Goal: Complete application form

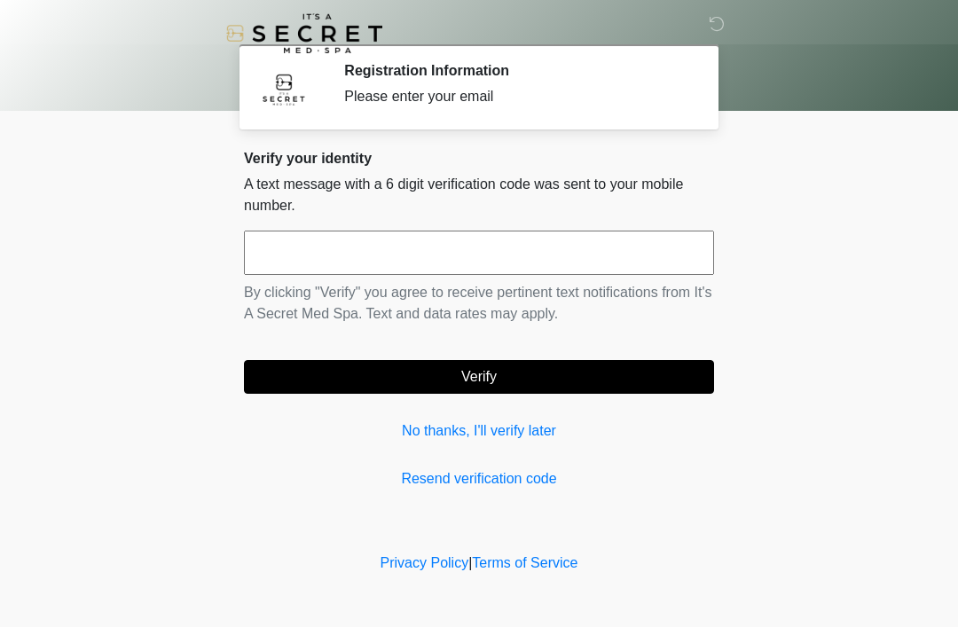
click at [448, 239] on input "text" at bounding box center [479, 253] width 470 height 44
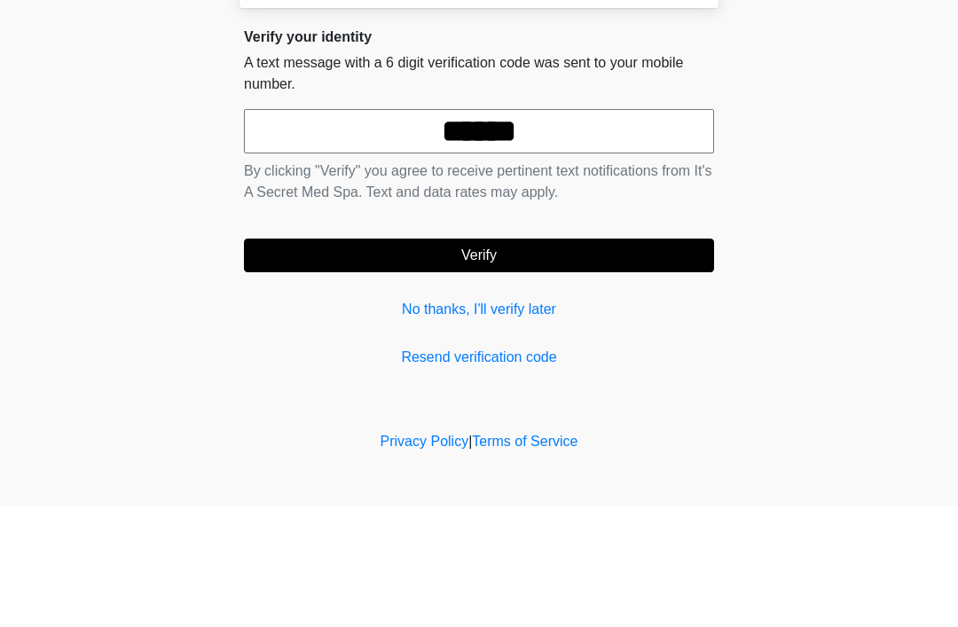
type input "******"
click at [518, 360] on button "Verify" at bounding box center [479, 377] width 470 height 34
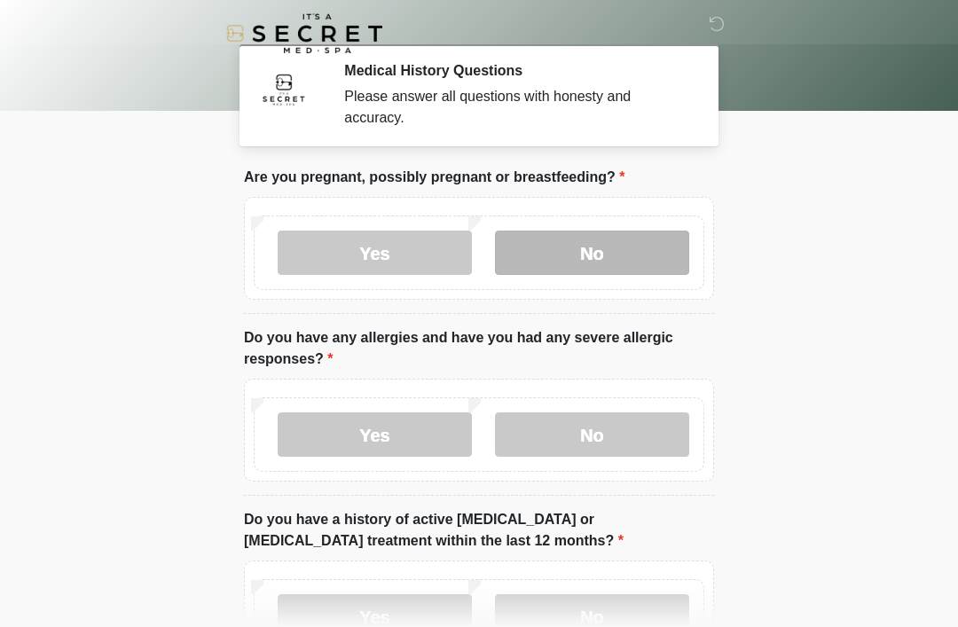
click at [615, 255] on label "No" at bounding box center [592, 253] width 194 height 44
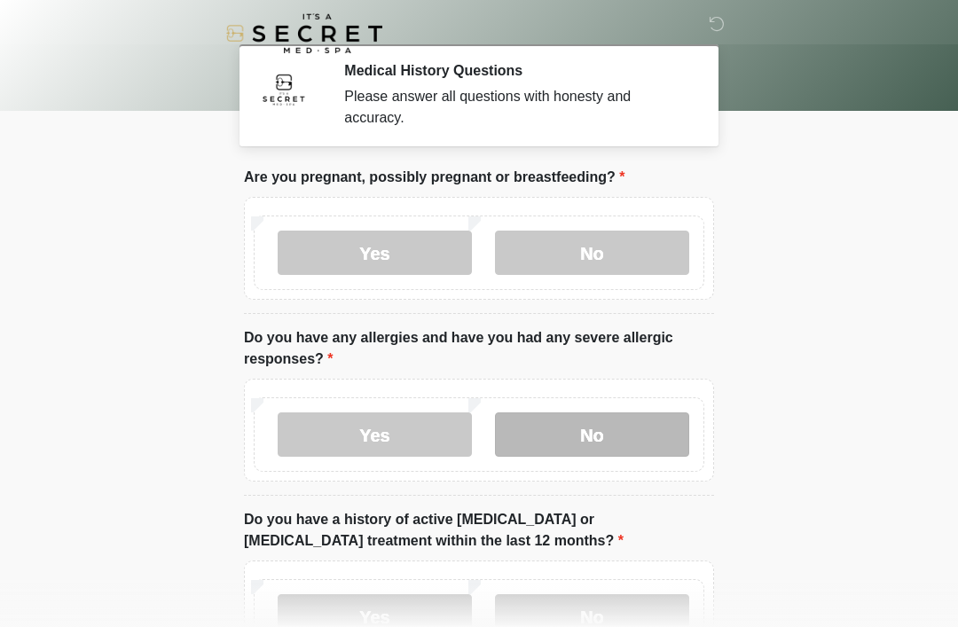
click at [606, 428] on label "No" at bounding box center [592, 435] width 194 height 44
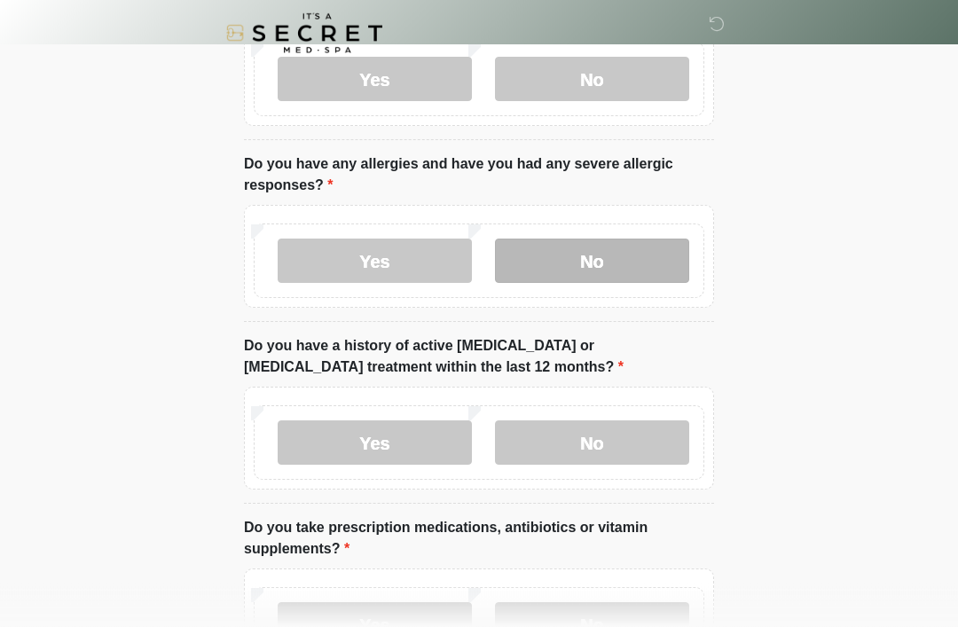
scroll to position [174, 0]
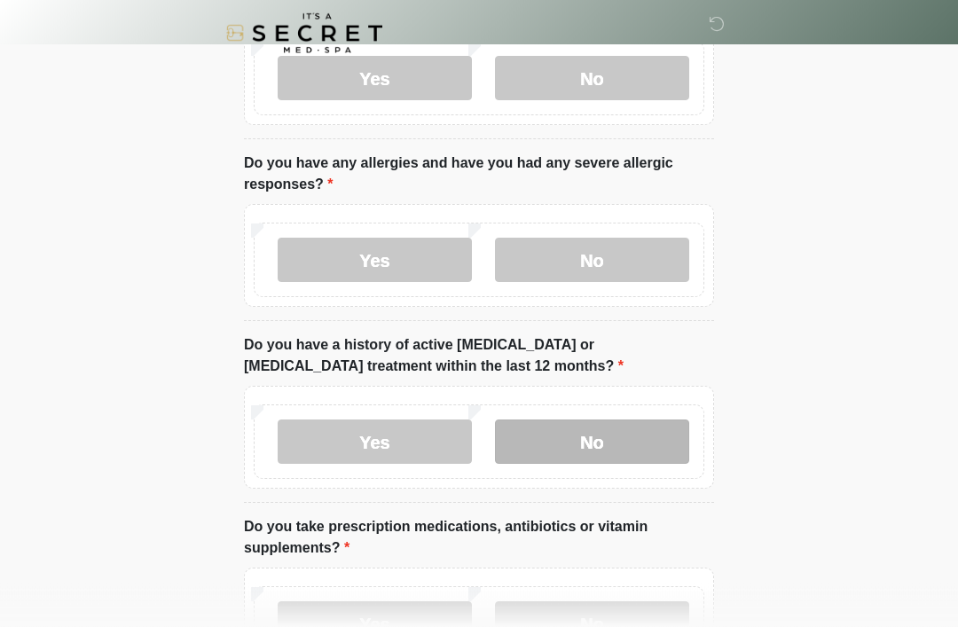
click at [610, 436] on label "No" at bounding box center [592, 443] width 194 height 44
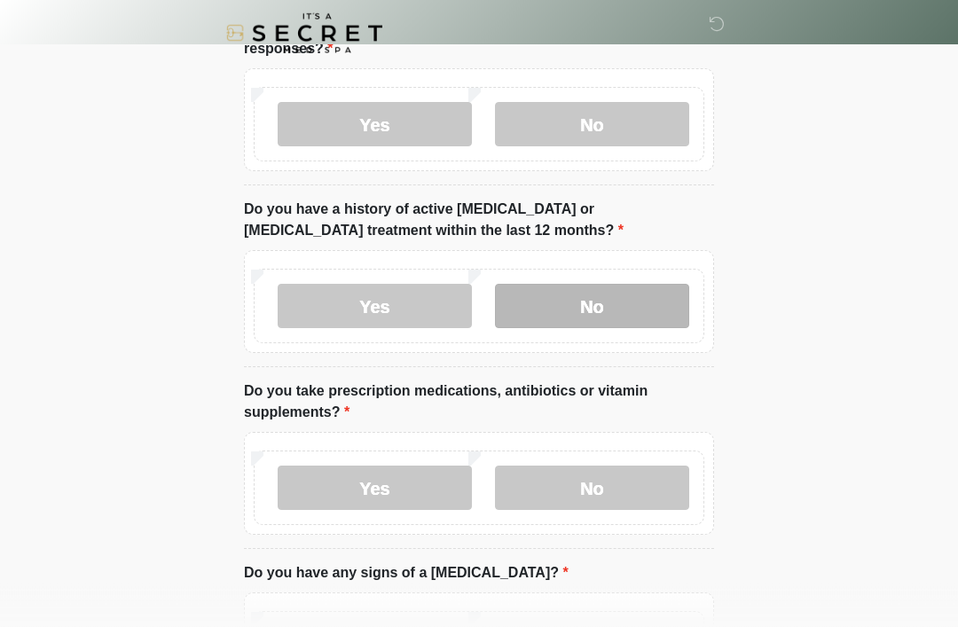
scroll to position [312, 0]
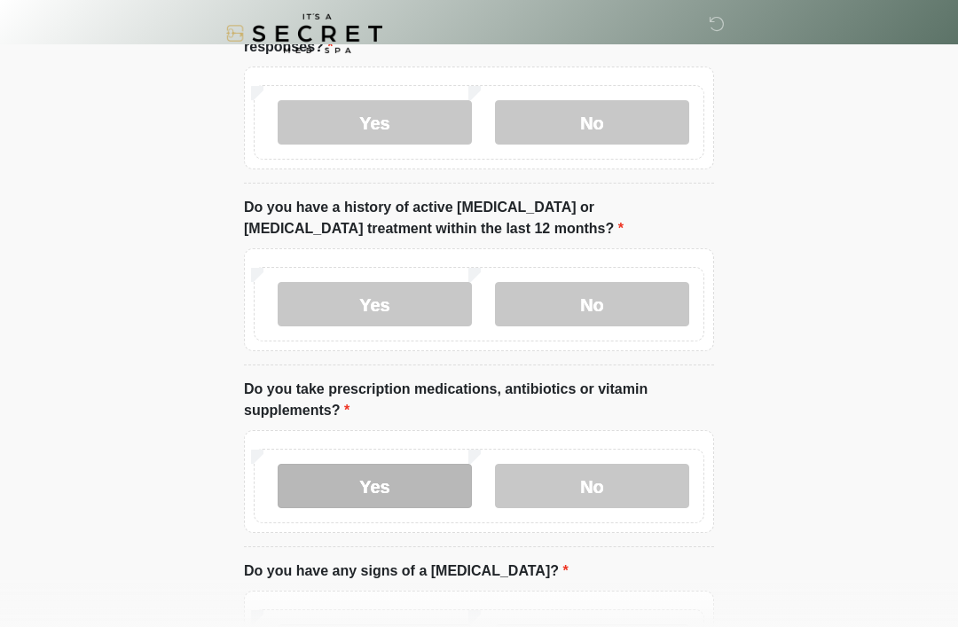
click at [403, 493] on label "Yes" at bounding box center [375, 486] width 194 height 44
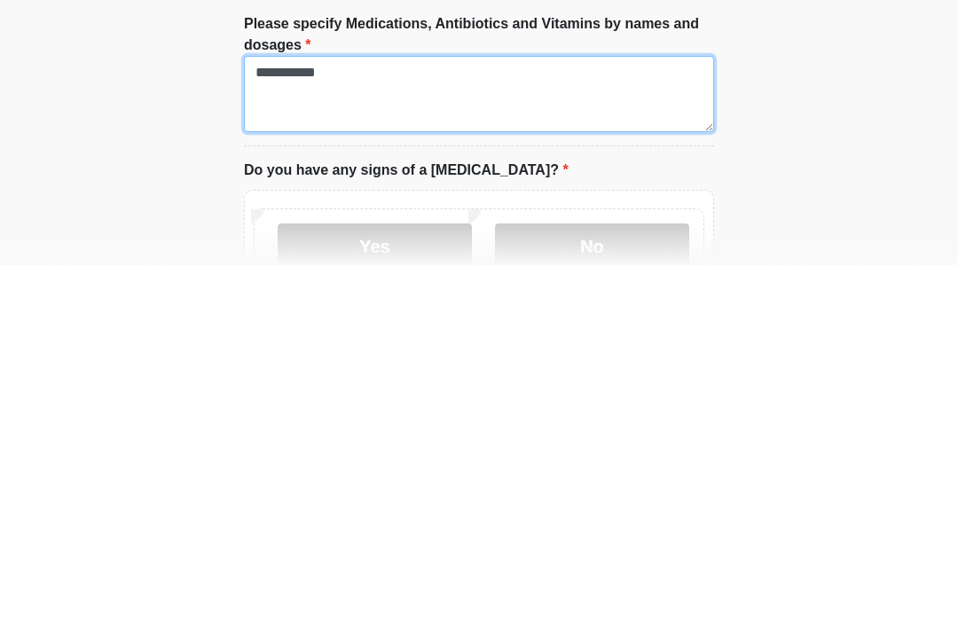
scroll to position [508, 0]
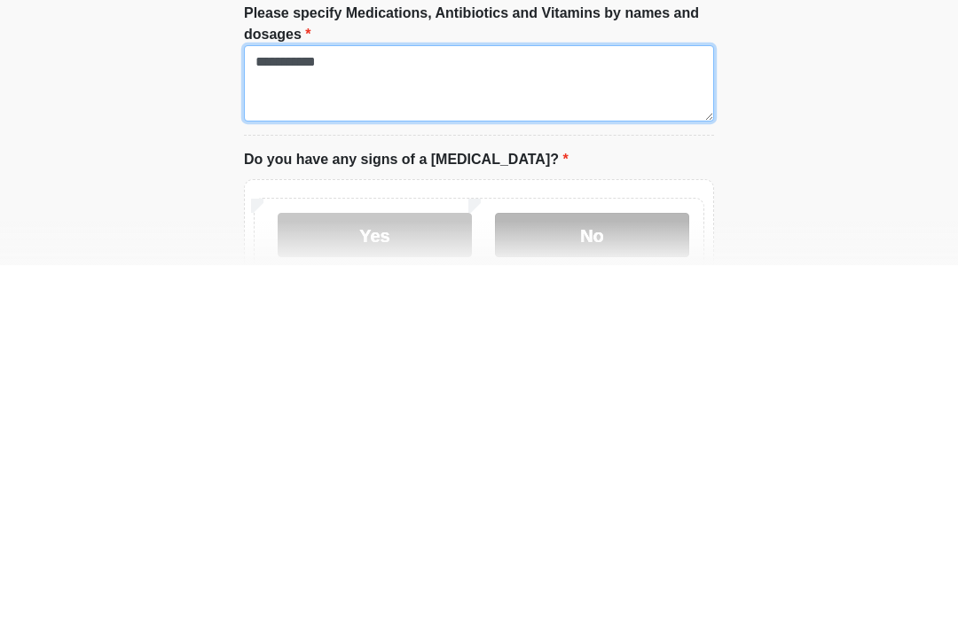
type textarea "**********"
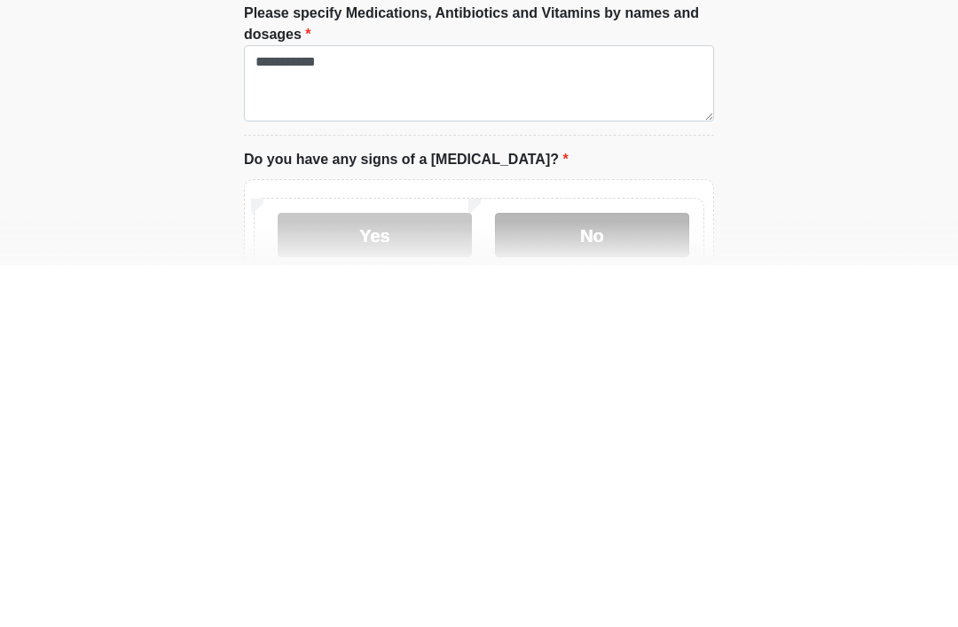
click at [612, 575] on label "No" at bounding box center [592, 597] width 194 height 44
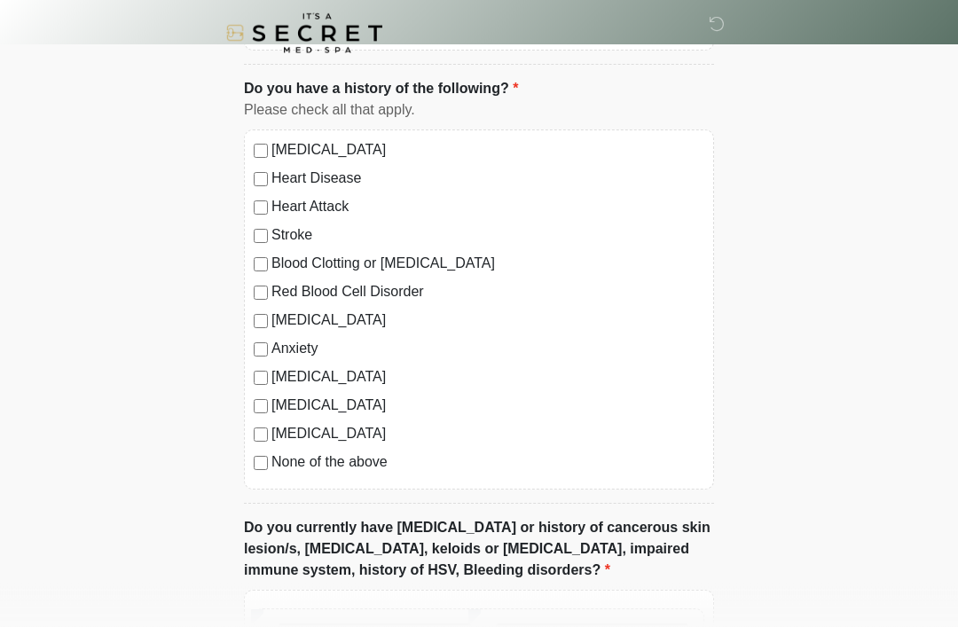
scroll to position [1102, 0]
click at [381, 467] on label "None of the above" at bounding box center [487, 462] width 433 height 21
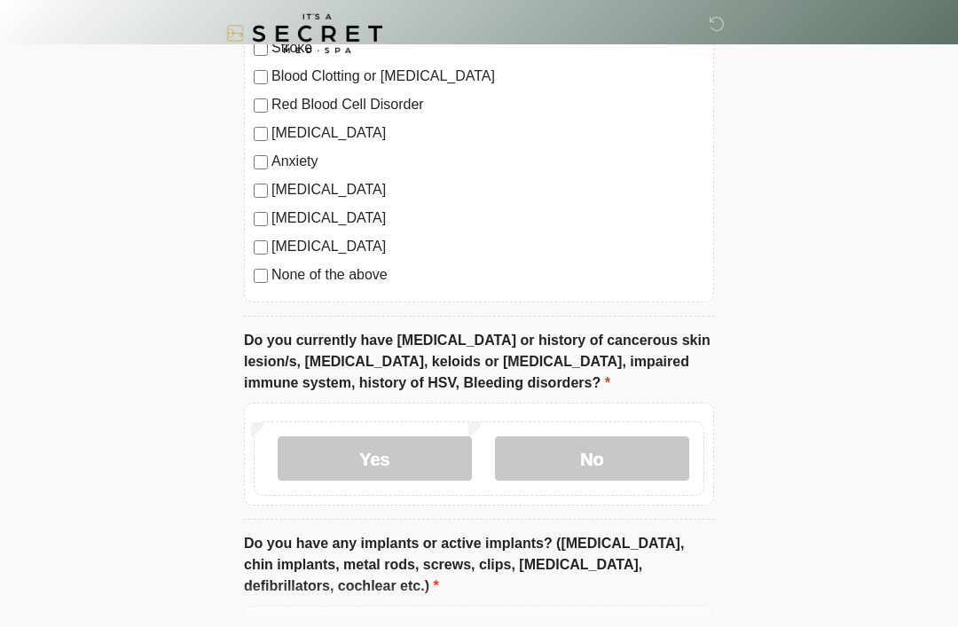
scroll to position [1315, 0]
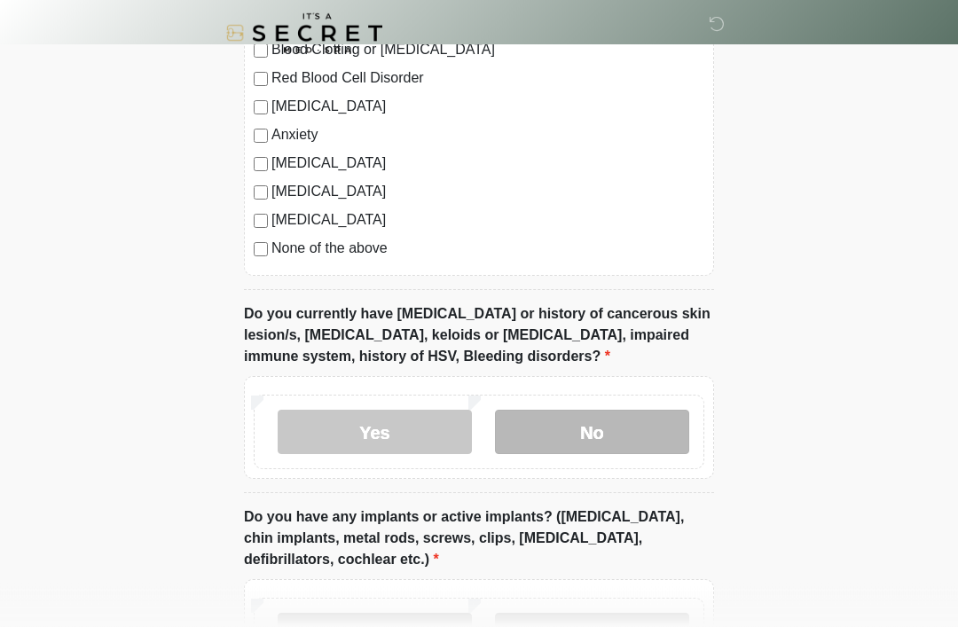
click at [644, 419] on label "No" at bounding box center [592, 433] width 194 height 44
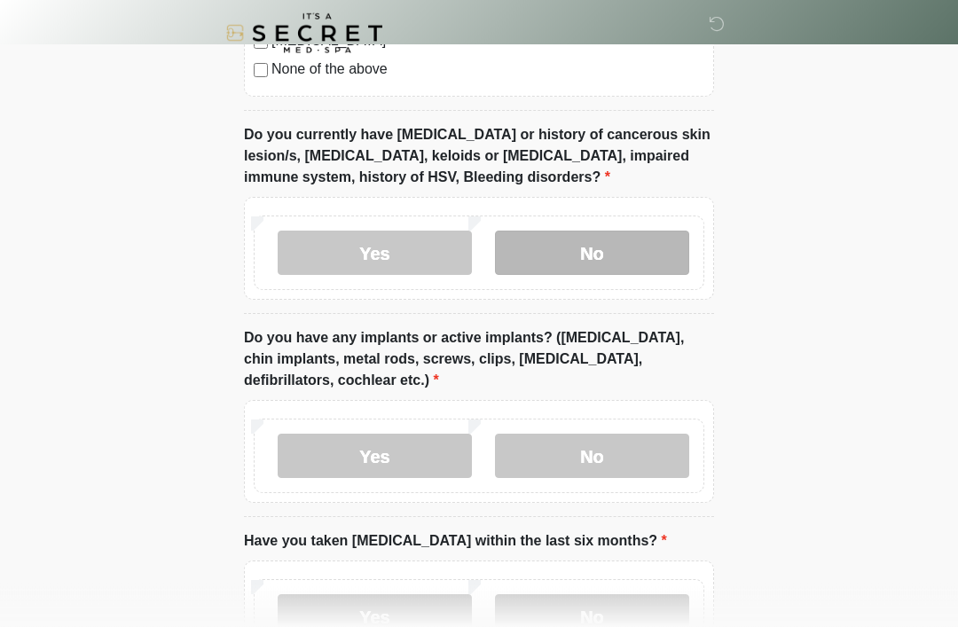
scroll to position [1505, 0]
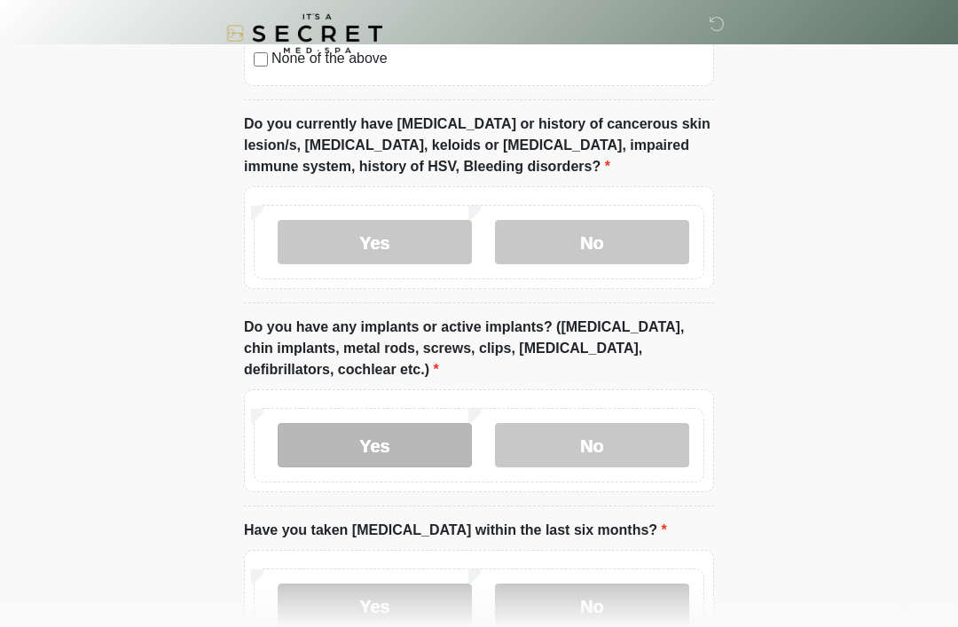
click at [400, 440] on label "Yes" at bounding box center [375, 445] width 194 height 44
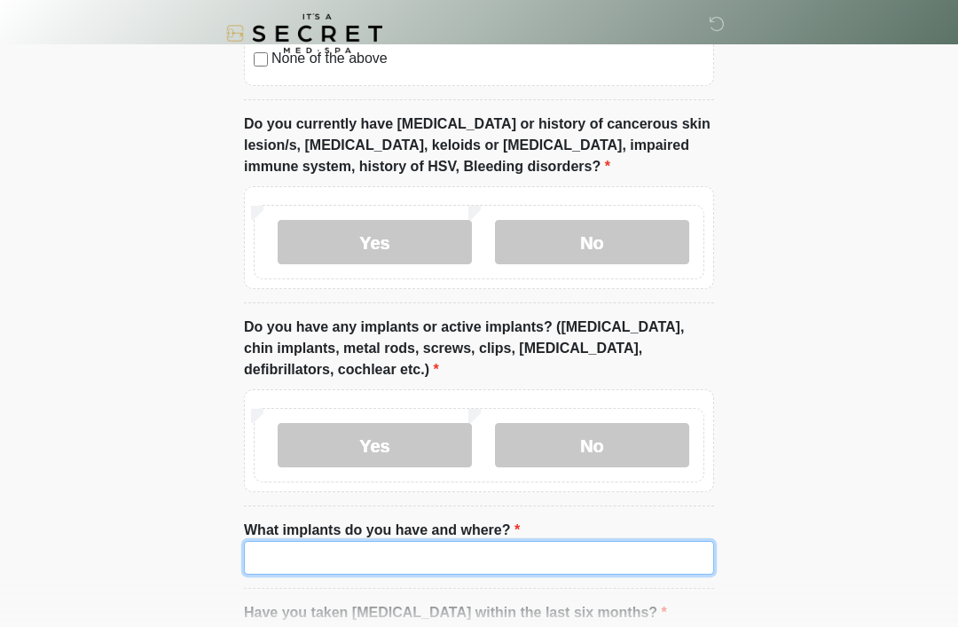
click at [423, 554] on input "What implants do you have and where?" at bounding box center [479, 558] width 470 height 34
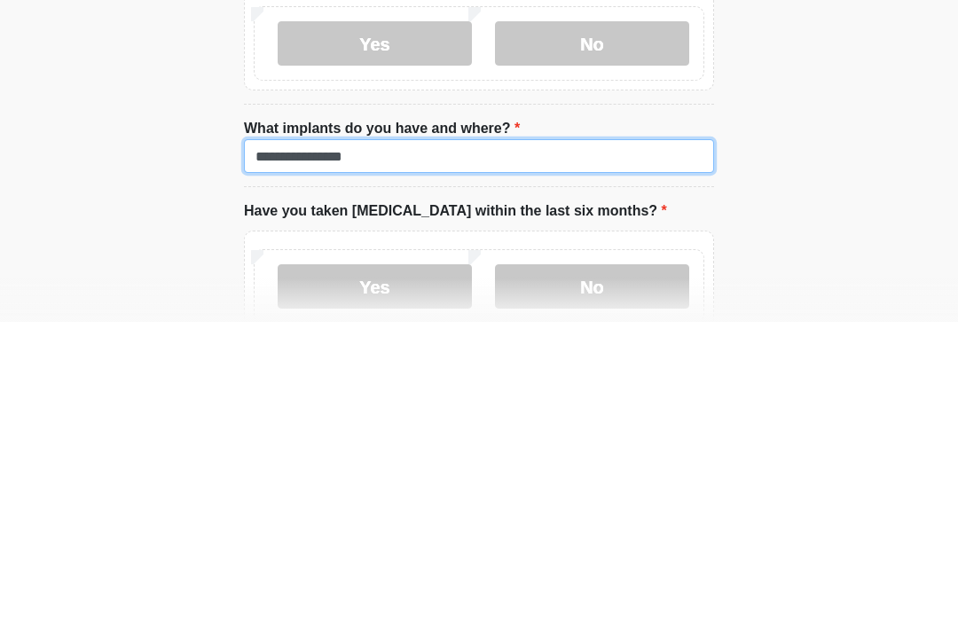
scroll to position [1644, 0]
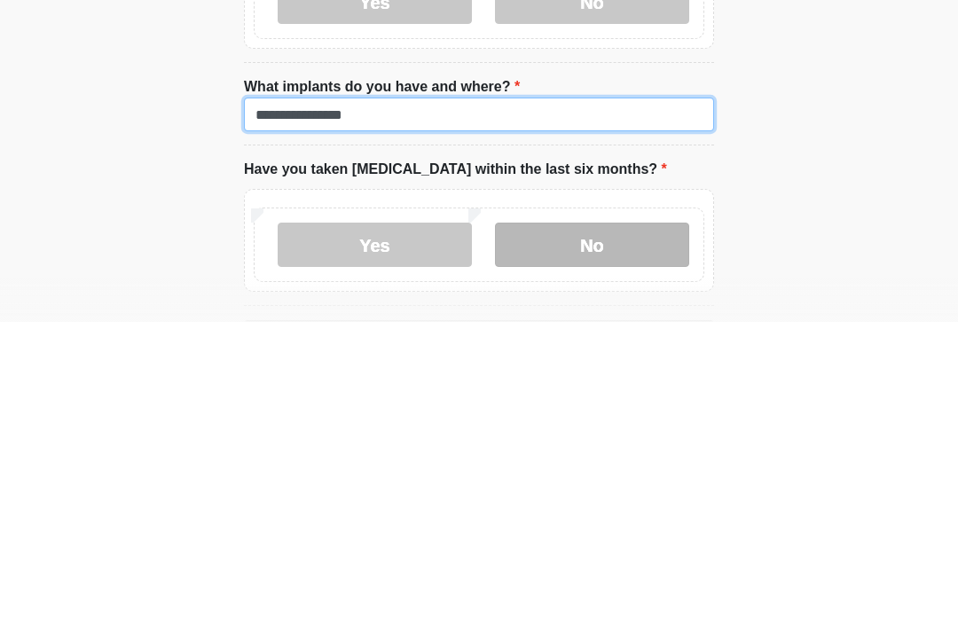
type input "**********"
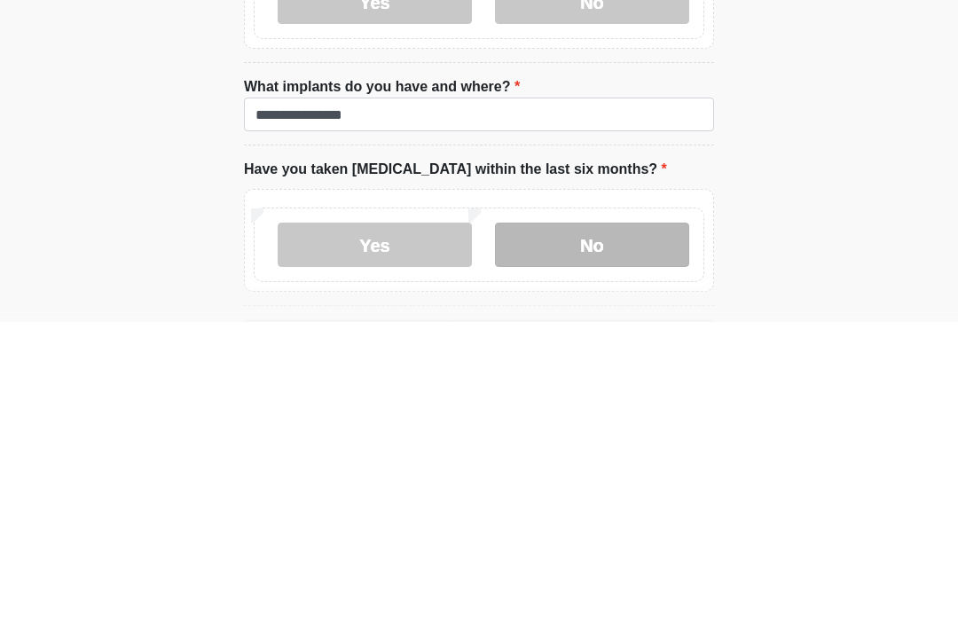
click at [622, 528] on label "No" at bounding box center [592, 550] width 194 height 44
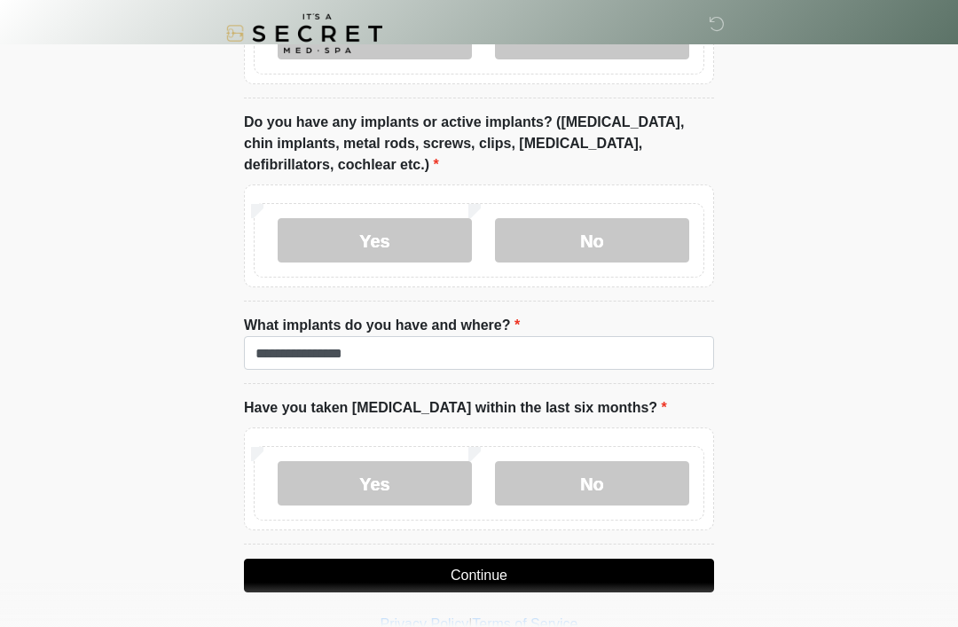
click at [556, 575] on button "Continue" at bounding box center [479, 576] width 470 height 34
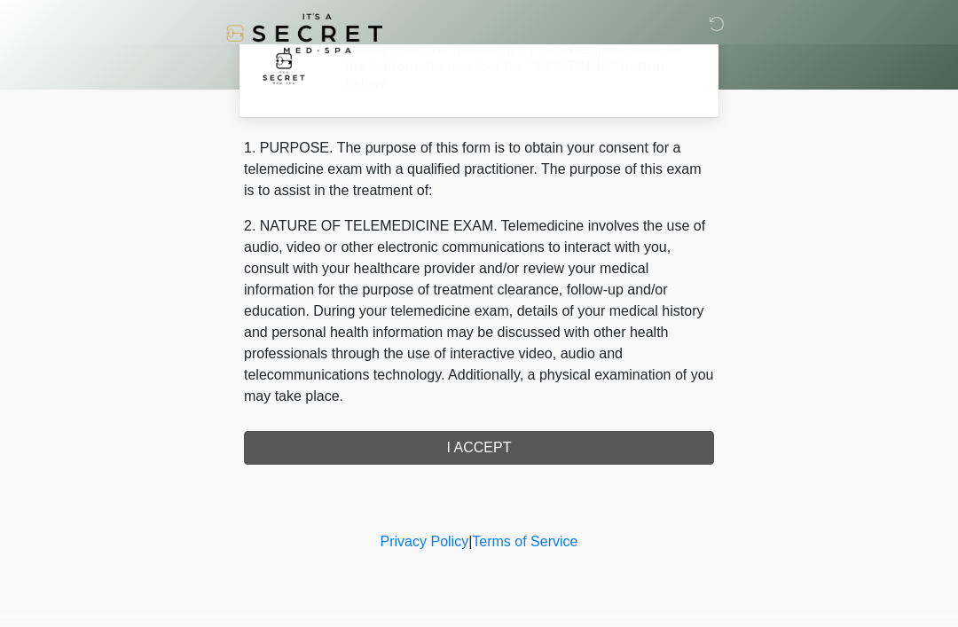
scroll to position [0, 0]
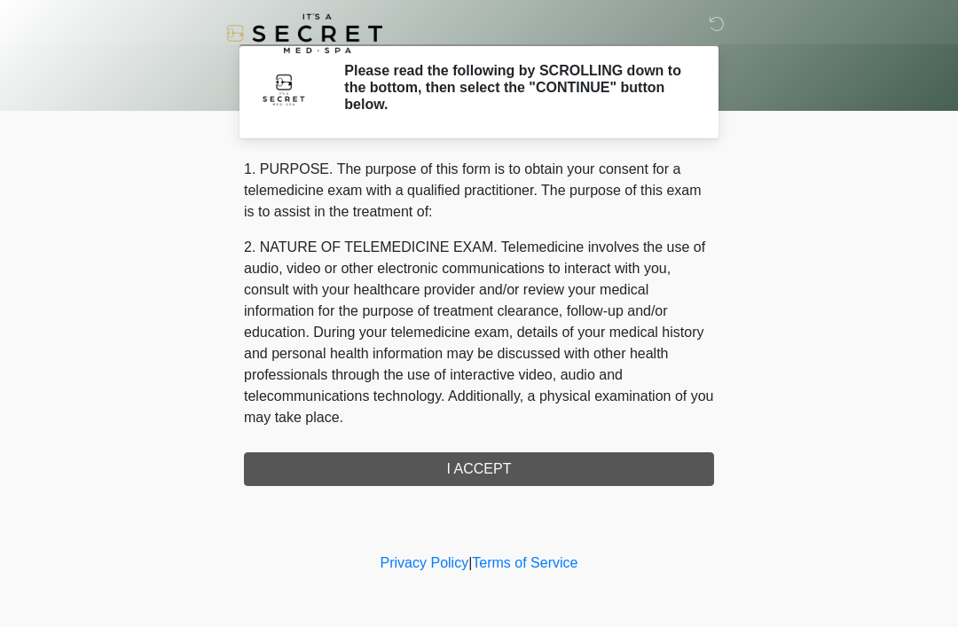
click at [498, 477] on div "1. PURPOSE. The purpose of this form is to obtain your consent for a telemedici…" at bounding box center [479, 322] width 470 height 327
click at [501, 467] on div "1. PURPOSE. The purpose of this form is to obtain your consent for a telemedici…" at bounding box center [479, 322] width 470 height 327
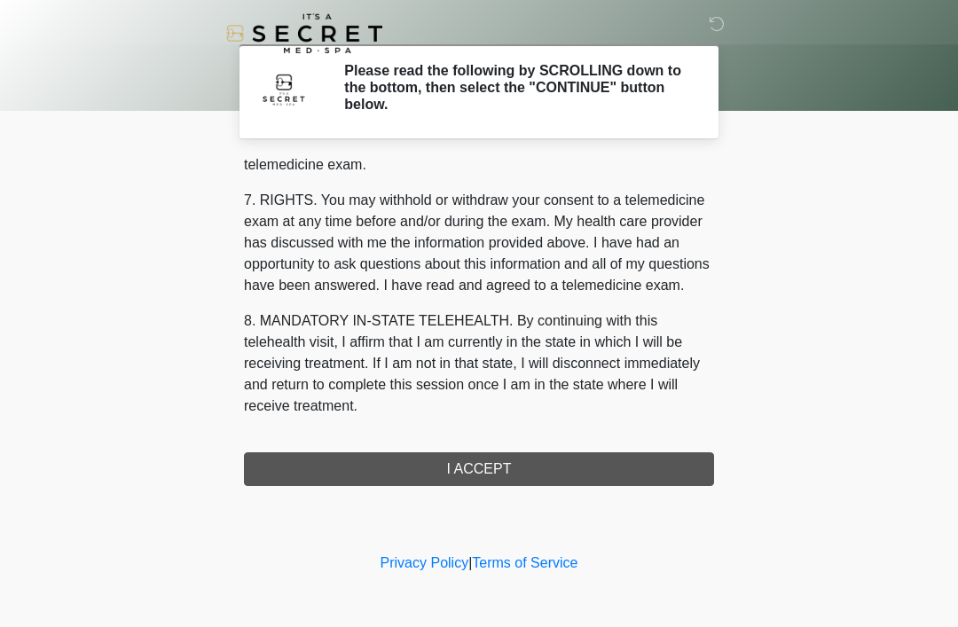
click at [445, 470] on div "1. PURPOSE. The purpose of this form is to obtain your consent for a telemedici…" at bounding box center [479, 322] width 470 height 327
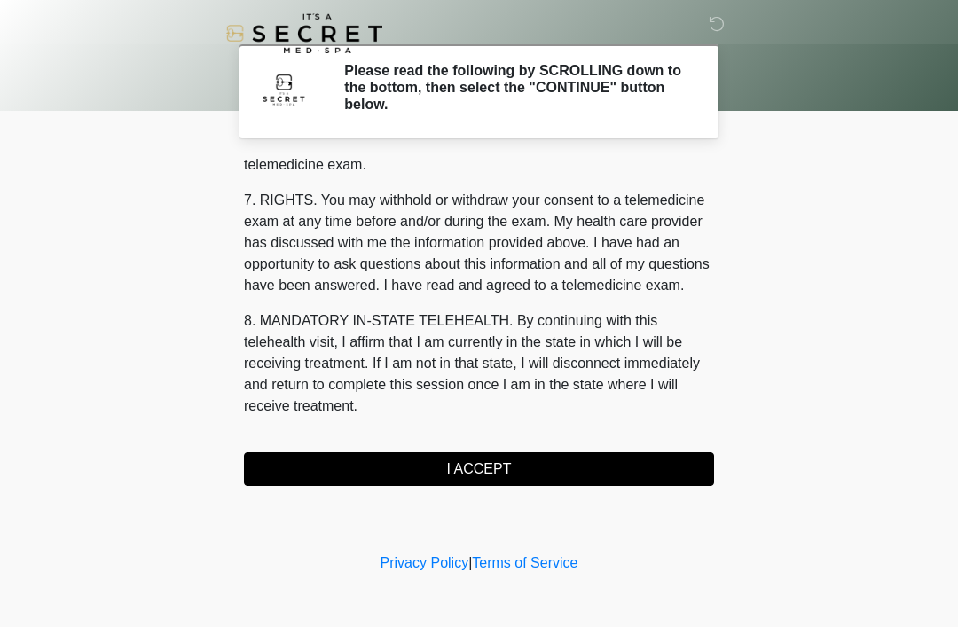
click at [487, 466] on button "I ACCEPT" at bounding box center [479, 469] width 470 height 34
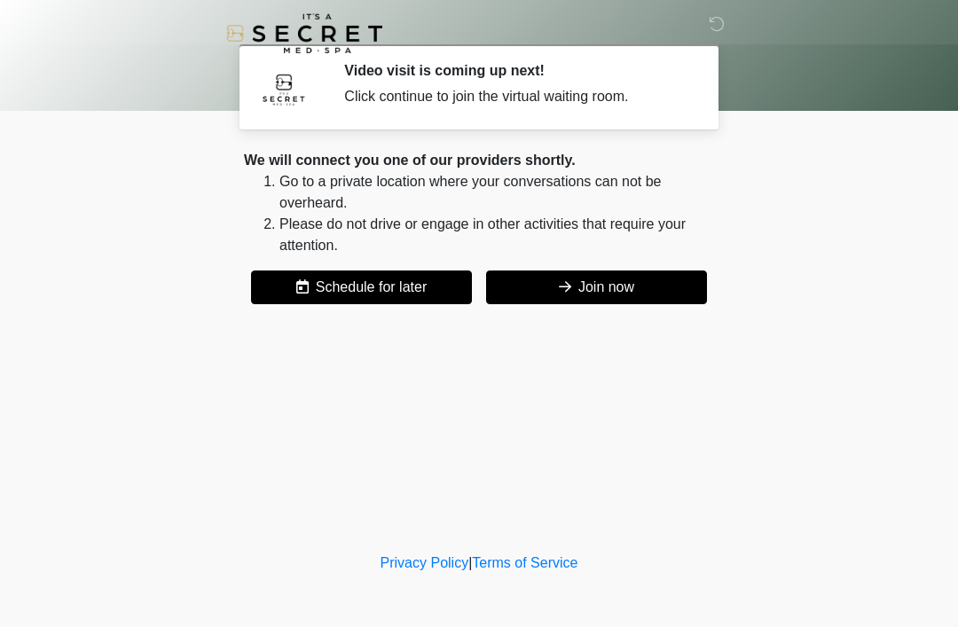
click at [615, 291] on button "Join now" at bounding box center [596, 288] width 221 height 34
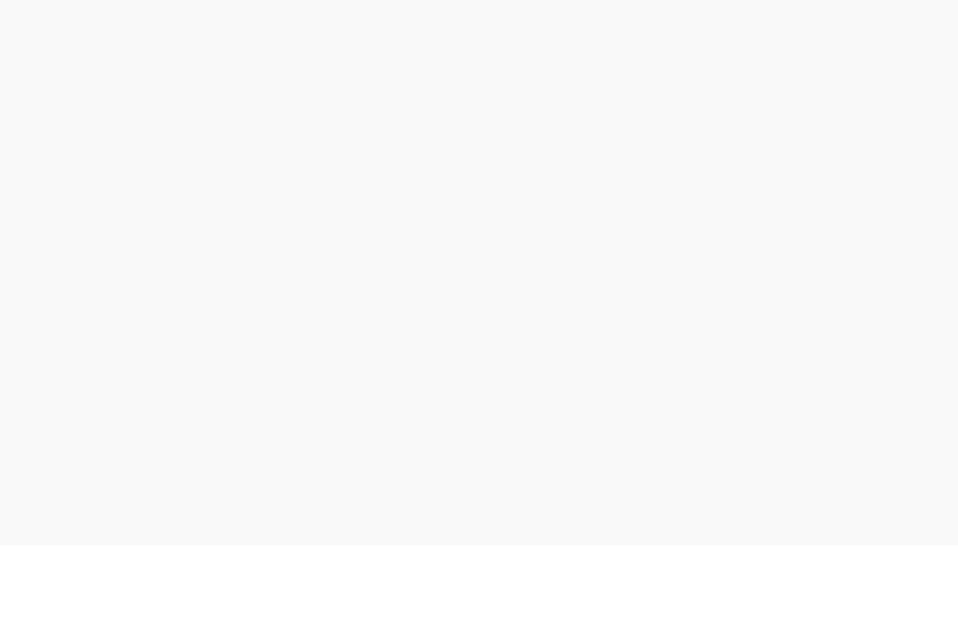
scroll to position [5, 0]
